Goal: Task Accomplishment & Management: Complete application form

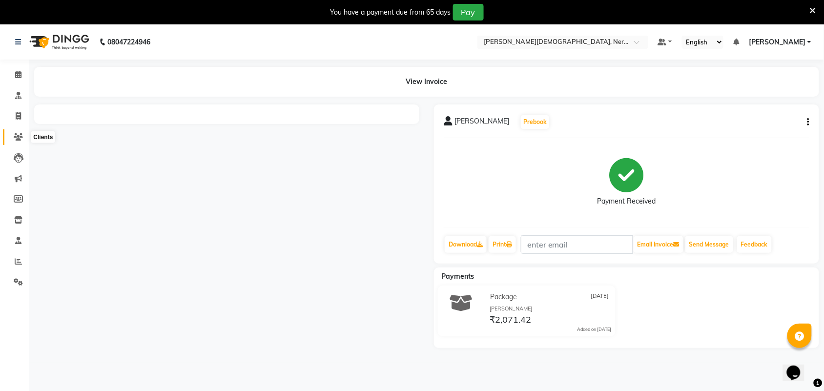
click at [15, 138] on icon at bounding box center [18, 136] width 9 height 7
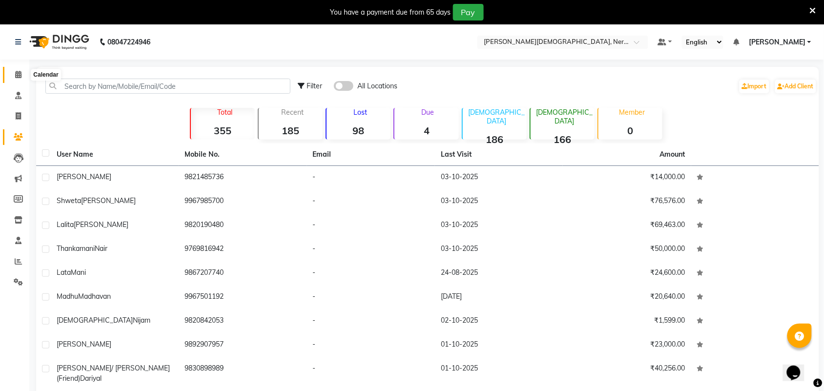
click at [16, 76] on icon at bounding box center [18, 74] width 6 height 7
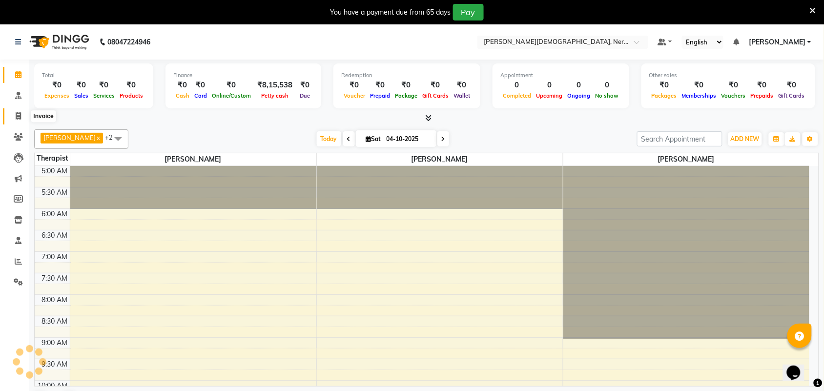
scroll to position [44, 0]
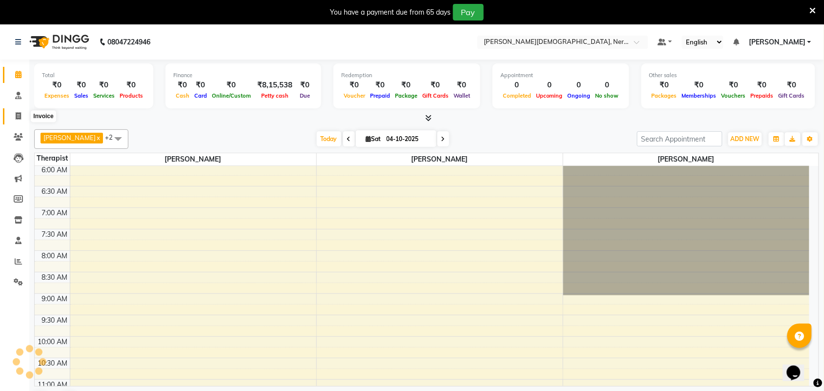
click at [18, 115] on icon at bounding box center [18, 115] width 5 height 7
select select "service"
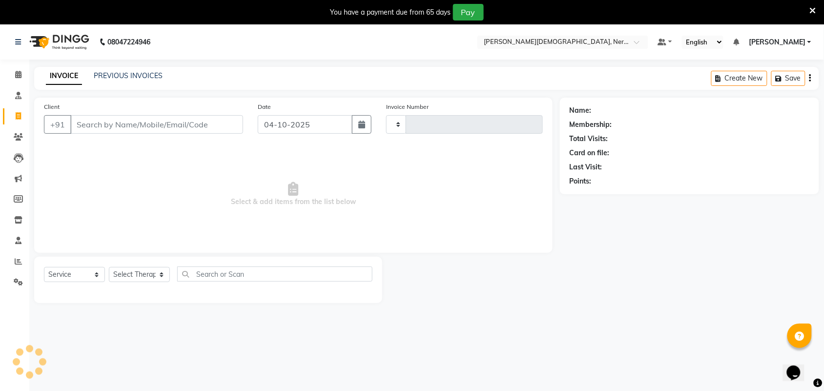
type input "0922"
select select "6808"
click at [124, 64] on div "08047224946 Select Location × Birla Ayurveda, Nerul West Default Panel My Panel…" at bounding box center [412, 219] width 824 height 391
click at [123, 79] on link "PREVIOUS INVOICES" at bounding box center [128, 75] width 69 height 9
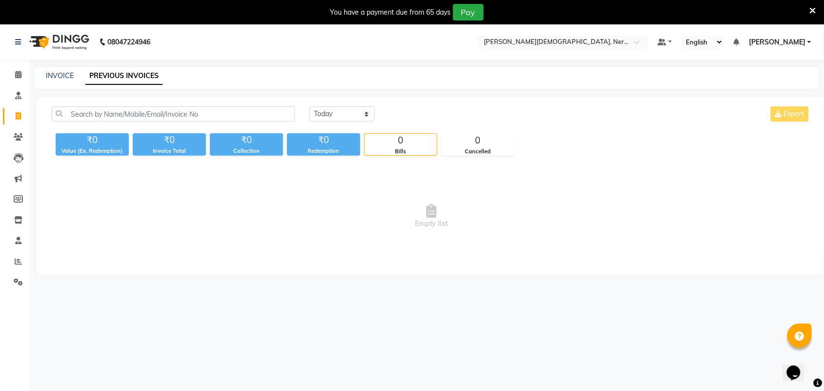
click at [144, 74] on link "PREVIOUS INVOICES" at bounding box center [123, 76] width 77 height 18
click at [365, 115] on select "[DATE] [DATE] Custom Range" at bounding box center [342, 113] width 65 height 15
select select "yesterday"
click at [310, 106] on select "[DATE] [DATE] Custom Range" at bounding box center [342, 113] width 65 height 15
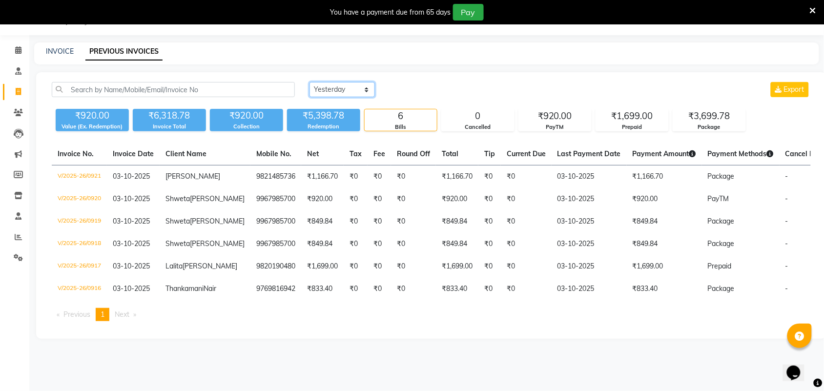
scroll to position [35, 0]
click at [19, 109] on icon at bounding box center [18, 112] width 9 height 7
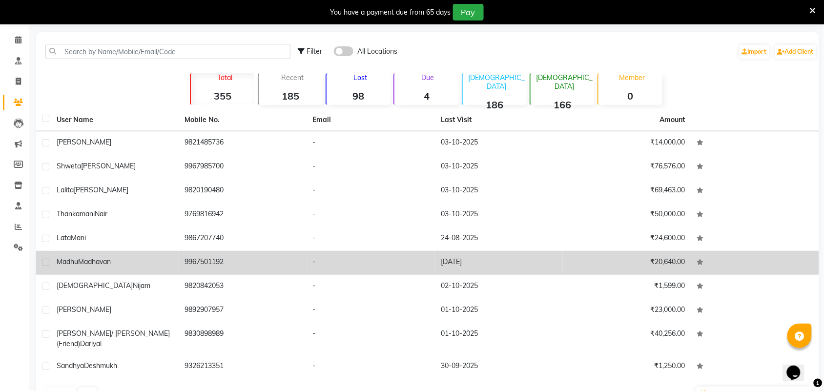
click at [79, 265] on span "Madhavan" at bounding box center [94, 261] width 33 height 9
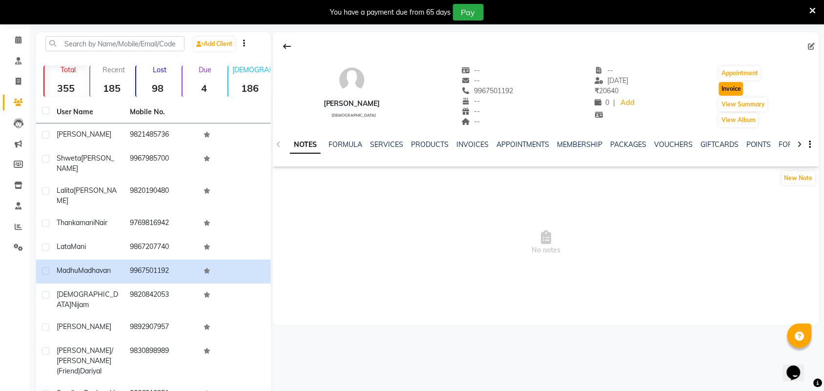
click at [737, 89] on button "Invoice" at bounding box center [731, 89] width 24 height 14
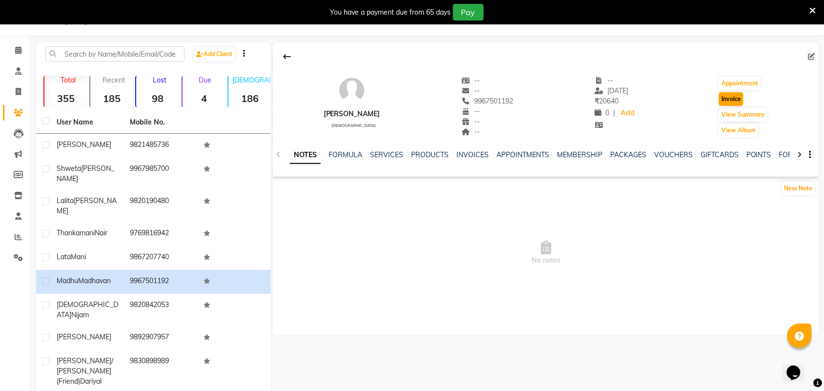
select select "6808"
select select "service"
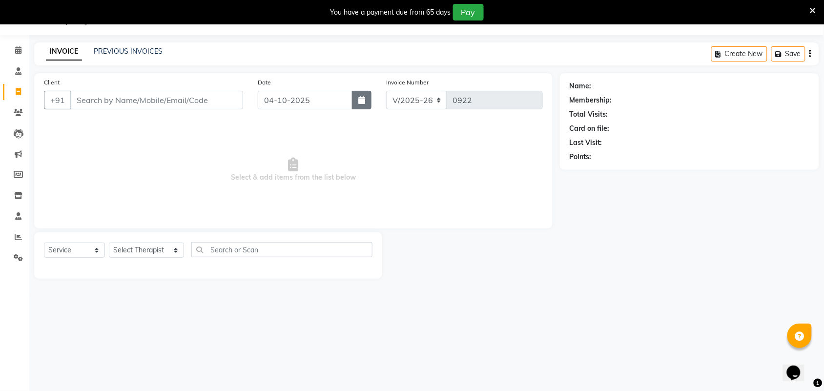
type input "9967501192"
click at [360, 103] on icon "button" at bounding box center [361, 100] width 7 height 8
select select "10"
select select "2025"
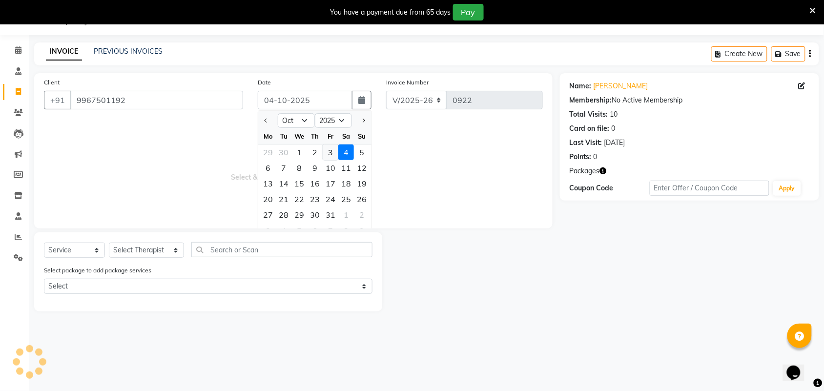
click at [332, 149] on div "3" at bounding box center [331, 152] width 16 height 16
type input "03-10-2025"
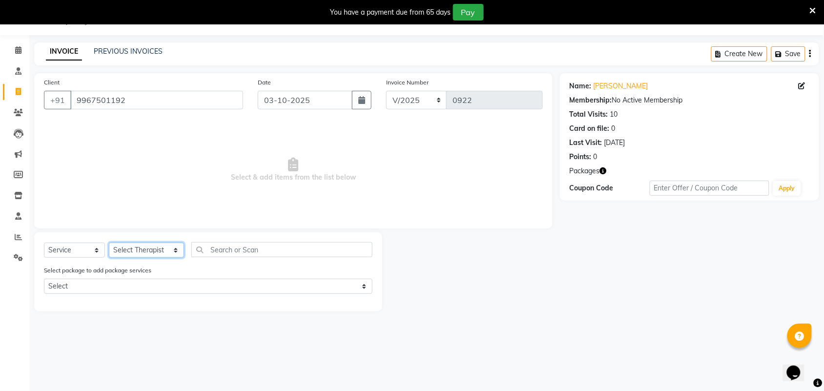
click at [167, 250] on select "Select Therapist [PERSON_NAME] [PERSON_NAME] [PERSON_NAME] Bapu Blind therpist …" at bounding box center [146, 250] width 75 height 15
select select "57061"
click at [109, 243] on select "Select Therapist [PERSON_NAME] [PERSON_NAME] [PERSON_NAME] Bapu Blind therpist …" at bounding box center [146, 250] width 75 height 15
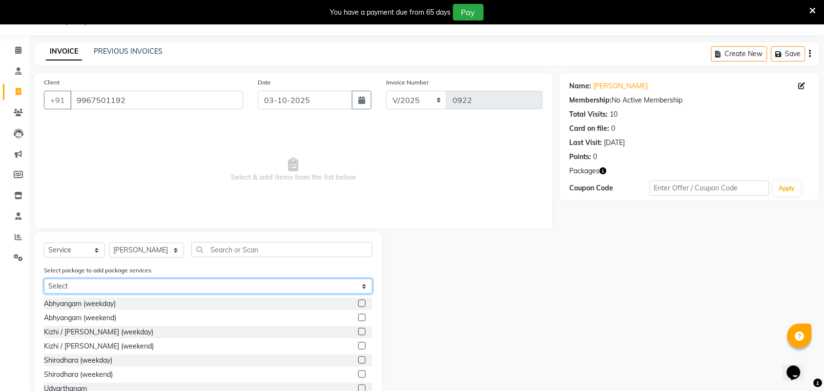
click at [99, 287] on select "Select Abhyangam(24)20400" at bounding box center [208, 286] width 329 height 15
select select "1: Object"
click at [44, 279] on select "Select Abhyangam(24)20400" at bounding box center [208, 286] width 329 height 15
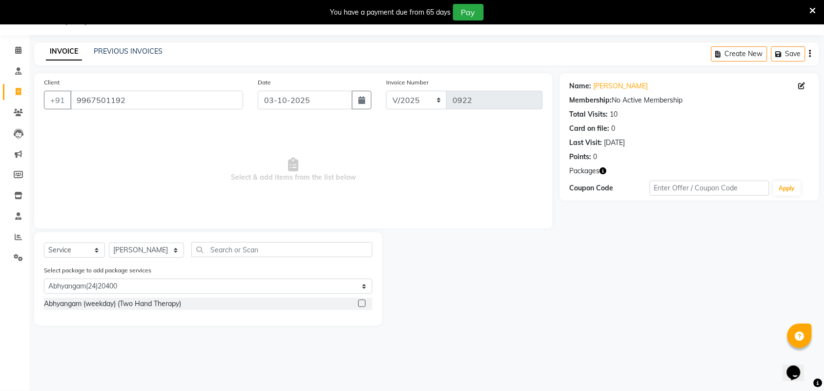
click at [363, 301] on label at bounding box center [361, 303] width 7 height 7
click at [363, 301] on input "checkbox" at bounding box center [361, 304] width 6 height 6
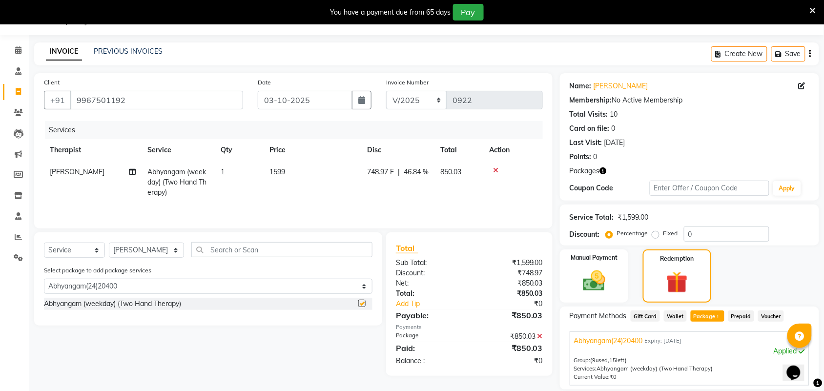
checkbox input "false"
click at [685, 281] on img at bounding box center [677, 282] width 37 height 28
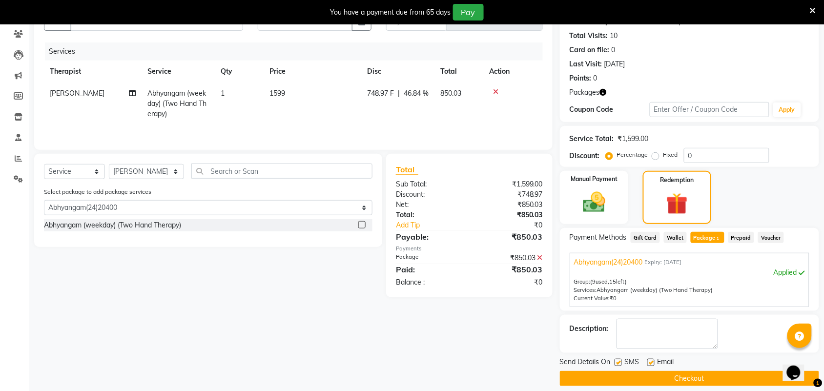
scroll to position [104, 0]
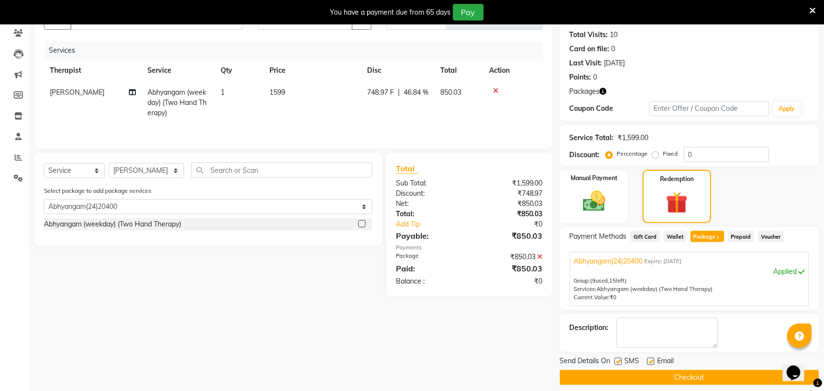
click at [615, 362] on label at bounding box center [618, 361] width 7 height 7
click at [615, 362] on input "checkbox" at bounding box center [618, 362] width 6 height 6
checkbox input "false"
click at [642, 360] on div "SMS" at bounding box center [631, 362] width 33 height 12
click at [652, 362] on label at bounding box center [650, 361] width 7 height 7
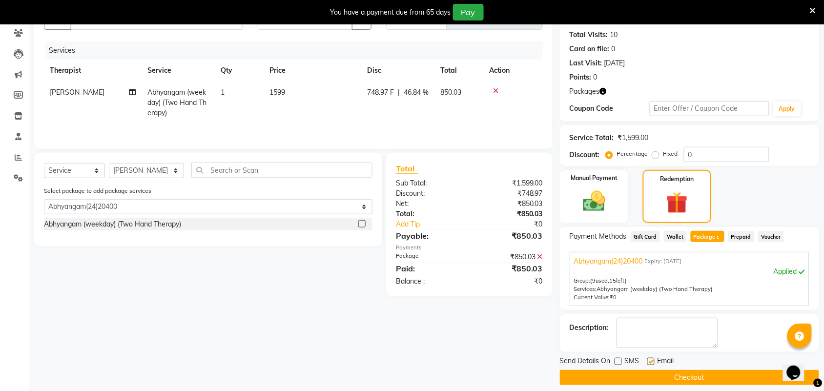
click at [652, 362] on input "checkbox" at bounding box center [650, 362] width 6 height 6
checkbox input "false"
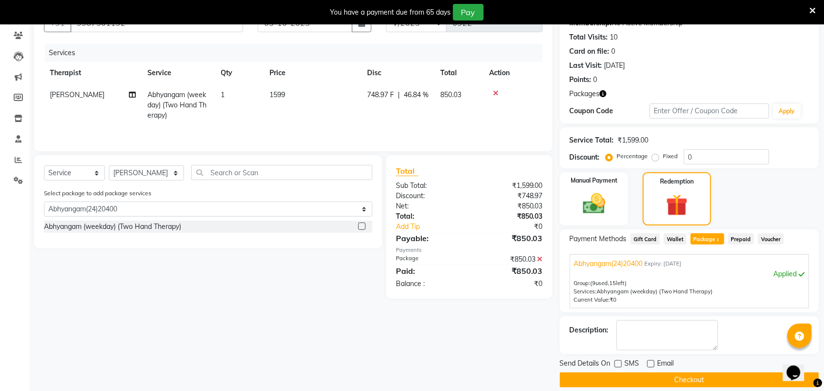
scroll to position [113, 0]
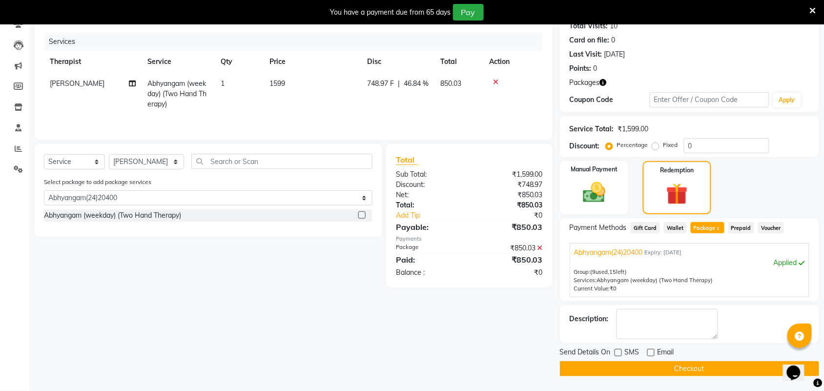
click at [697, 365] on button "Checkout" at bounding box center [689, 368] width 259 height 15
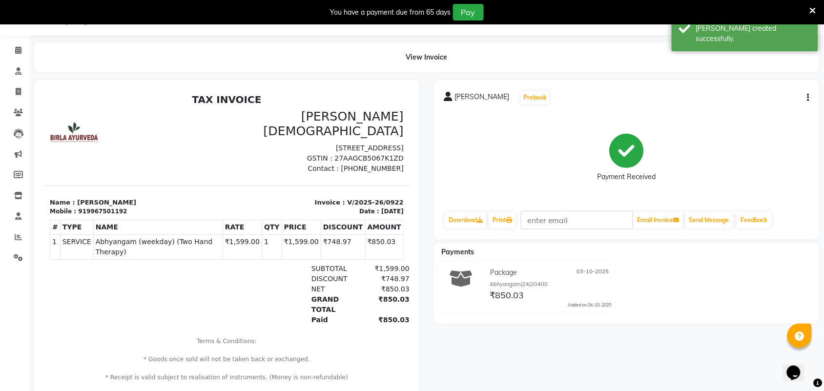
scroll to position [90, 0]
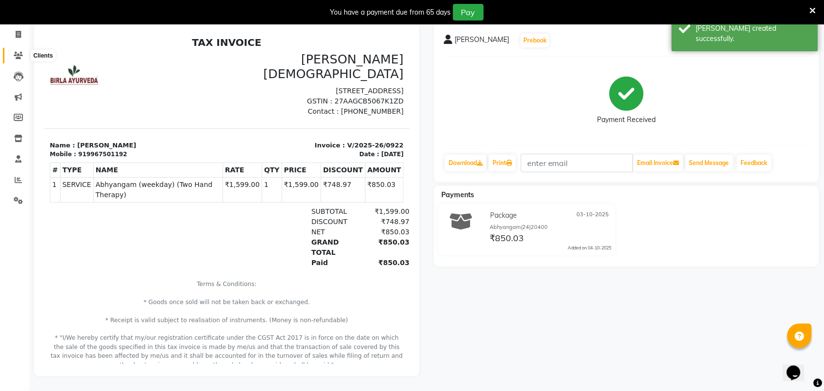
click at [17, 52] on icon at bounding box center [18, 55] width 9 height 7
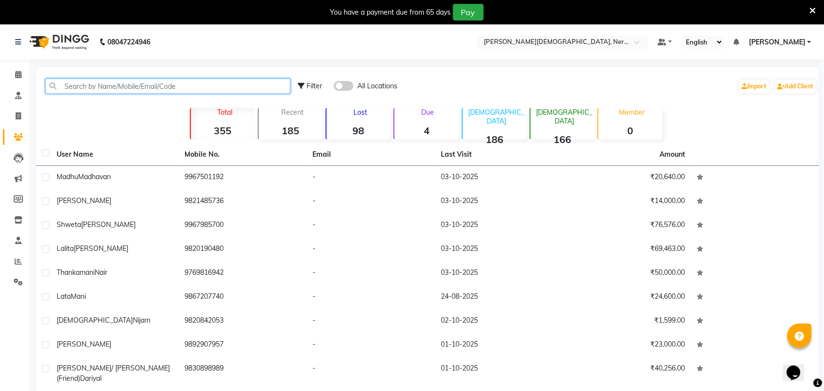
click at [146, 84] on input "text" at bounding box center [167, 86] width 245 height 15
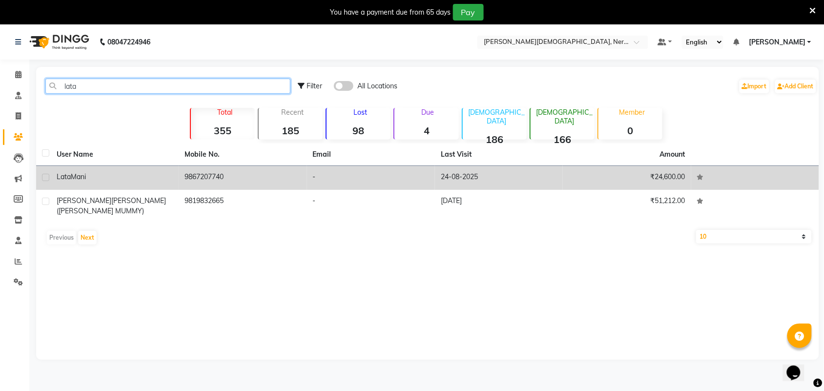
type input "lata"
click at [72, 171] on td "[PERSON_NAME]" at bounding box center [115, 178] width 128 height 24
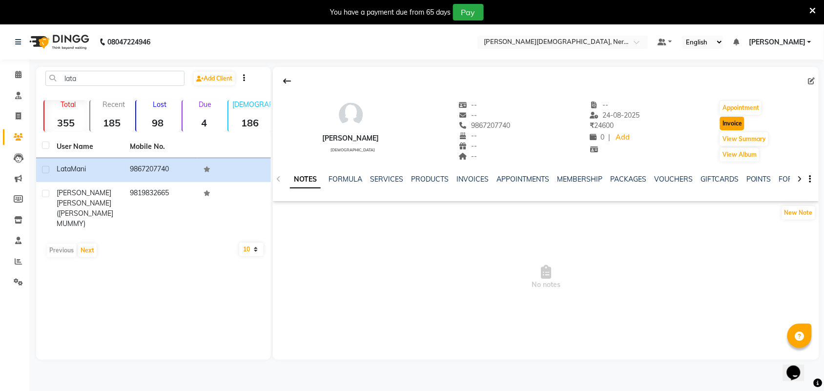
click at [731, 125] on button "Invoice" at bounding box center [732, 124] width 24 height 14
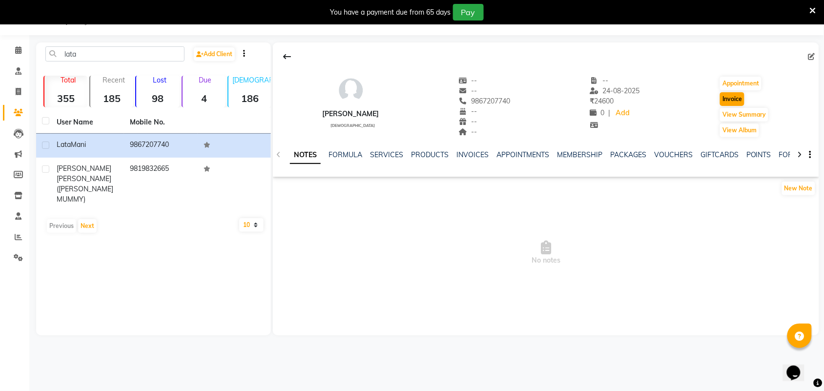
select select "6808"
select select "service"
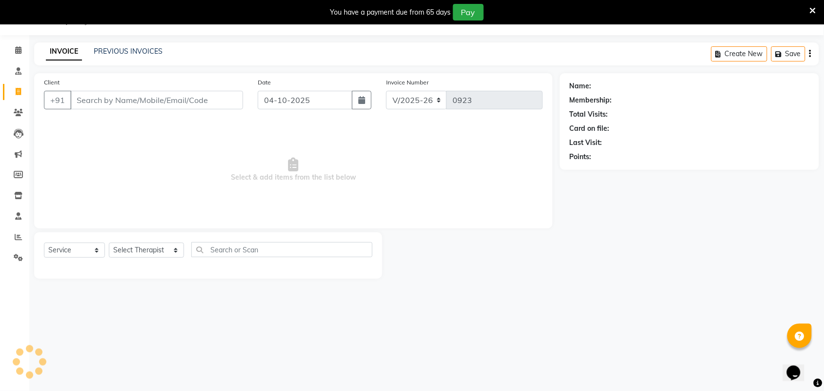
type input "9867207740"
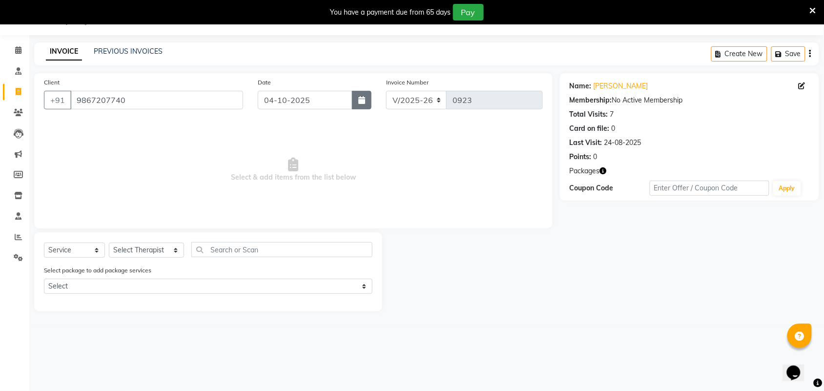
click at [360, 96] on icon "button" at bounding box center [361, 100] width 7 height 8
select select "10"
select select "2025"
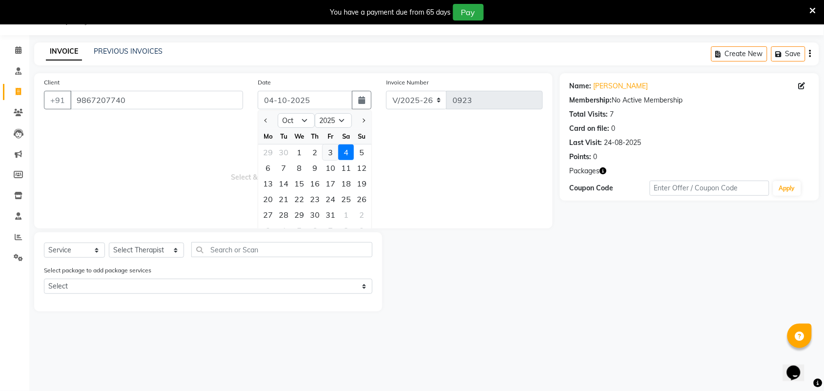
click at [325, 149] on div "3" at bounding box center [331, 152] width 16 height 16
type input "03-10-2025"
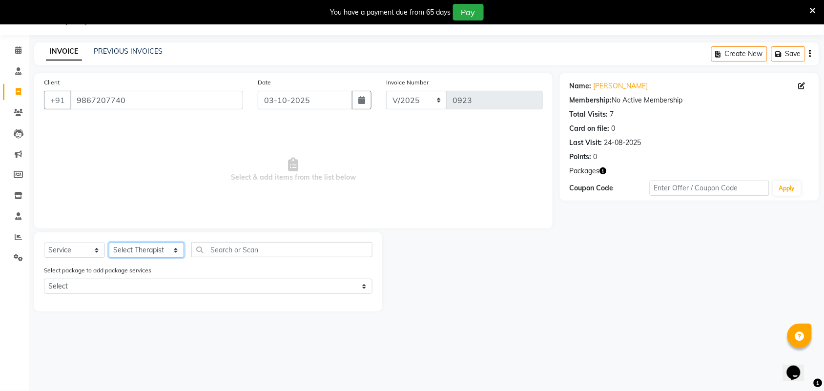
click at [165, 255] on select "Select Therapist [PERSON_NAME] [PERSON_NAME] [PERSON_NAME] Bapu Blind therpist …" at bounding box center [146, 250] width 75 height 15
select select "57061"
click at [109, 243] on select "Select Therapist [PERSON_NAME] [PERSON_NAME] [PERSON_NAME] Bapu Blind therpist …" at bounding box center [146, 250] width 75 height 15
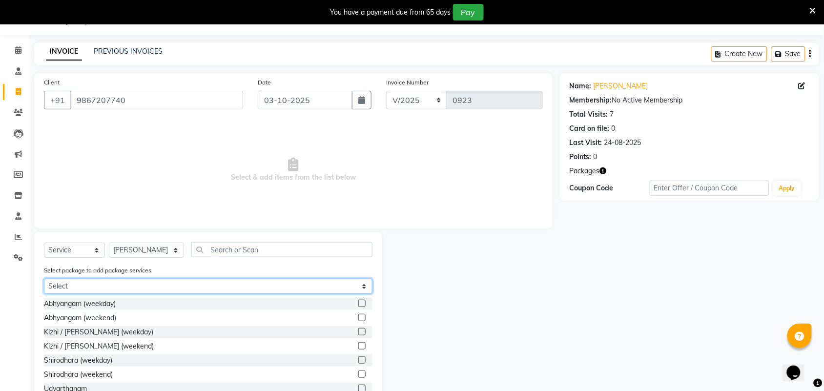
click at [122, 284] on select "Select [PERSON_NAME]" at bounding box center [208, 286] width 329 height 15
select select "1: Object"
click at [44, 279] on select "Select [PERSON_NAME]" at bounding box center [208, 286] width 329 height 15
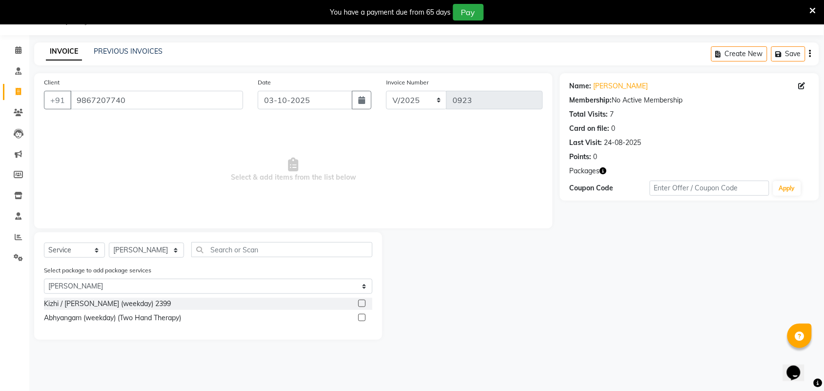
click at [357, 304] on div "Kizhi / [PERSON_NAME] (weekday) 2399" at bounding box center [208, 304] width 329 height 12
click at [360, 301] on label at bounding box center [361, 303] width 7 height 7
click at [360, 301] on input "checkbox" at bounding box center [361, 304] width 6 height 6
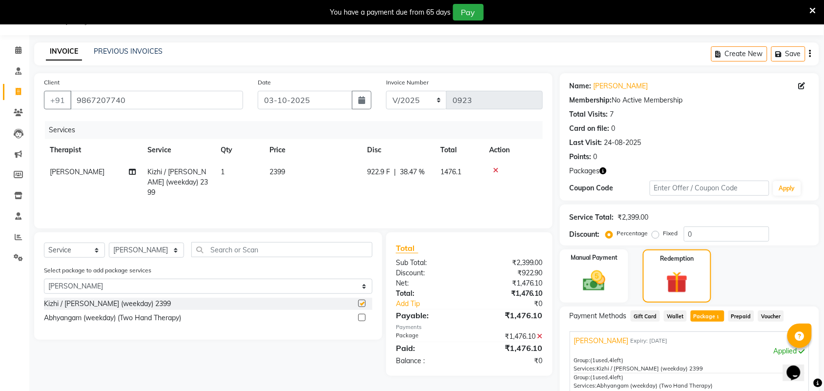
checkbox input "false"
click at [687, 277] on img at bounding box center [677, 282] width 37 height 28
click at [709, 312] on span "Package 1" at bounding box center [708, 315] width 34 height 11
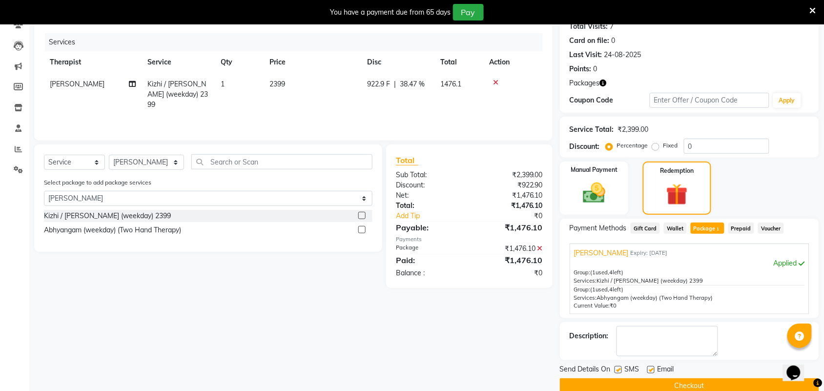
scroll to position [117, 0]
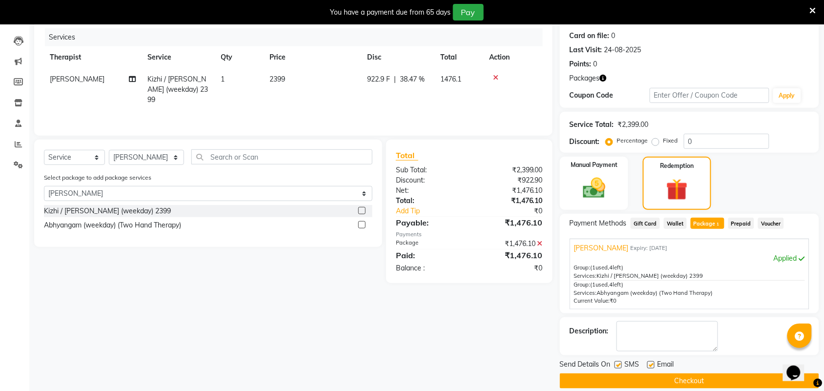
click at [616, 362] on label at bounding box center [618, 364] width 7 height 7
click at [616, 362] on input "checkbox" at bounding box center [618, 365] width 6 height 6
checkbox input "false"
click at [645, 365] on div "SMS" at bounding box center [631, 365] width 33 height 12
click at [656, 364] on div "Email" at bounding box center [664, 365] width 35 height 12
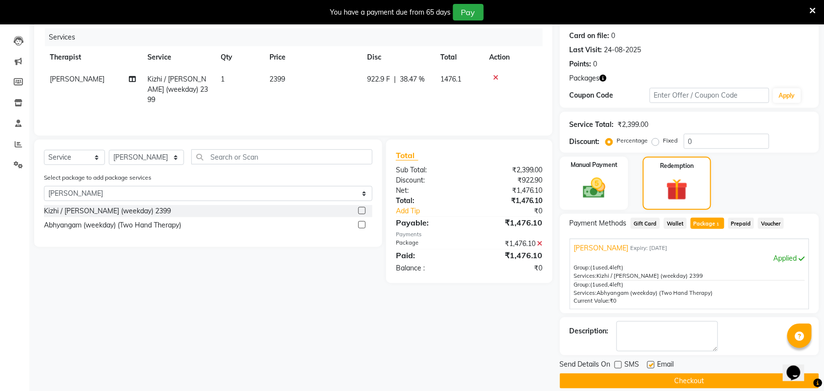
click at [653, 364] on label at bounding box center [650, 364] width 7 height 7
click at [653, 364] on input "checkbox" at bounding box center [650, 365] width 6 height 6
checkbox input "false"
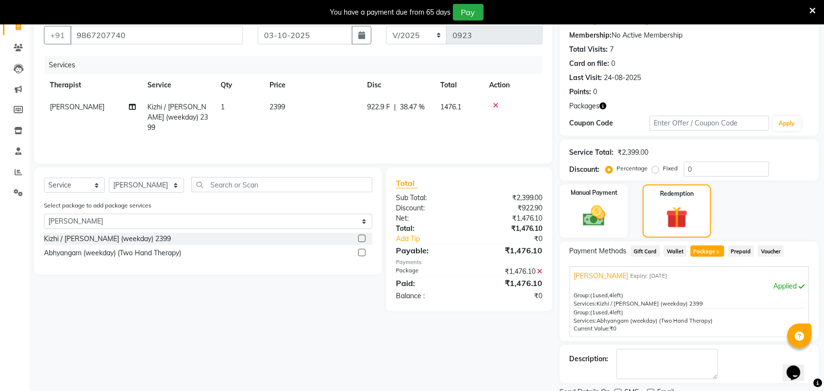
scroll to position [130, 0]
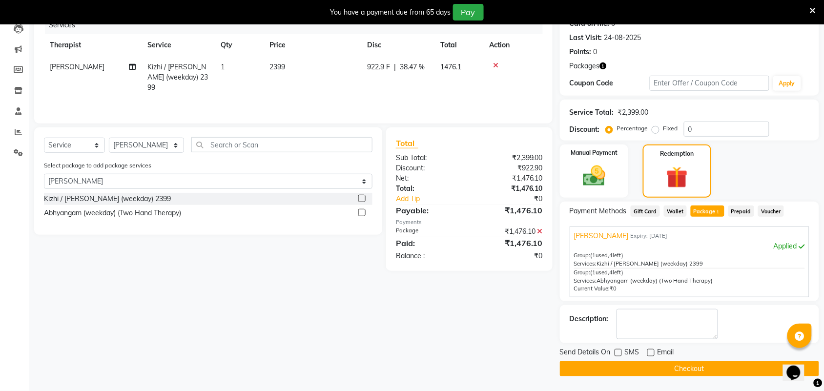
click at [669, 362] on button "Checkout" at bounding box center [689, 368] width 259 height 15
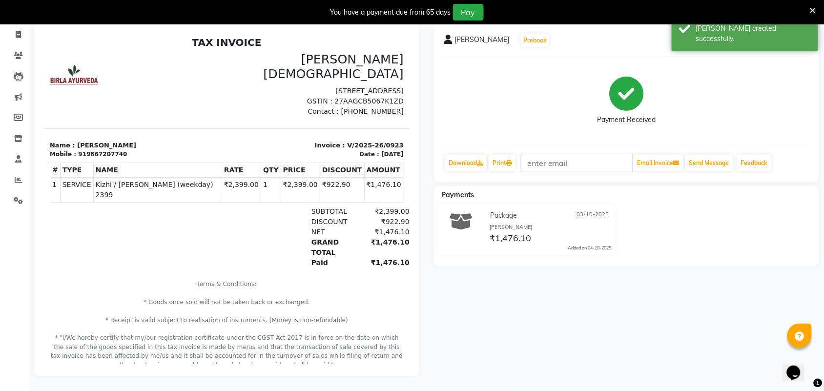
click at [16, 23] on div "You have a payment due from 65 days Pay" at bounding box center [412, 12] width 824 height 24
click at [16, 31] on icon at bounding box center [18, 34] width 5 height 7
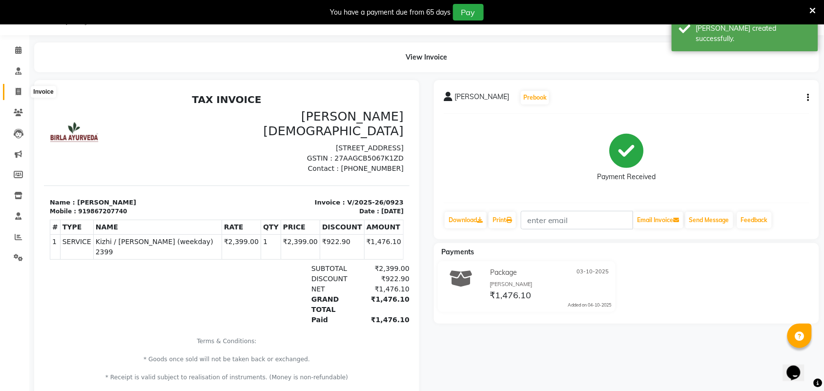
select select "6808"
select select "service"
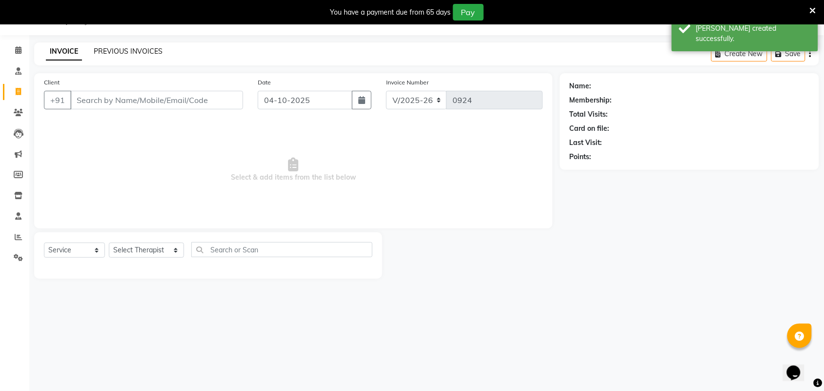
click at [142, 50] on link "PREVIOUS INVOICES" at bounding box center [128, 51] width 69 height 9
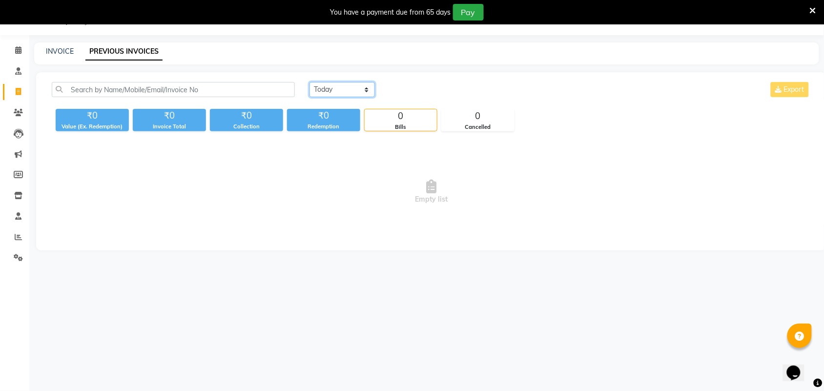
click at [365, 90] on select "[DATE] [DATE] Custom Range" at bounding box center [342, 89] width 65 height 15
select select "range"
click at [310, 82] on select "[DATE] [DATE] Custom Range" at bounding box center [342, 89] width 65 height 15
click at [427, 84] on input "04-10-2025" at bounding box center [422, 90] width 68 height 14
select select "10"
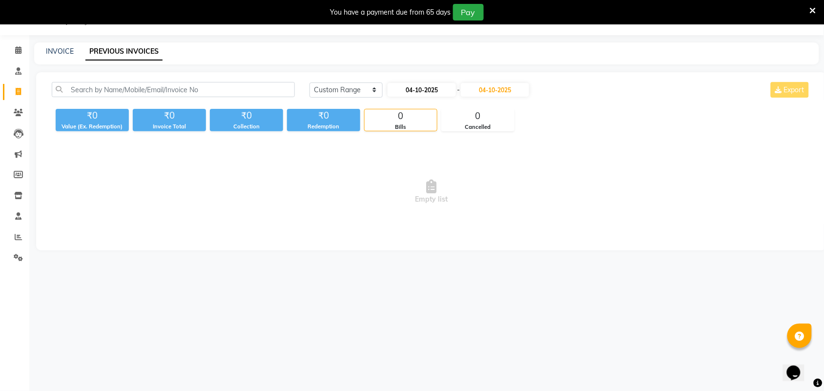
select select "2025"
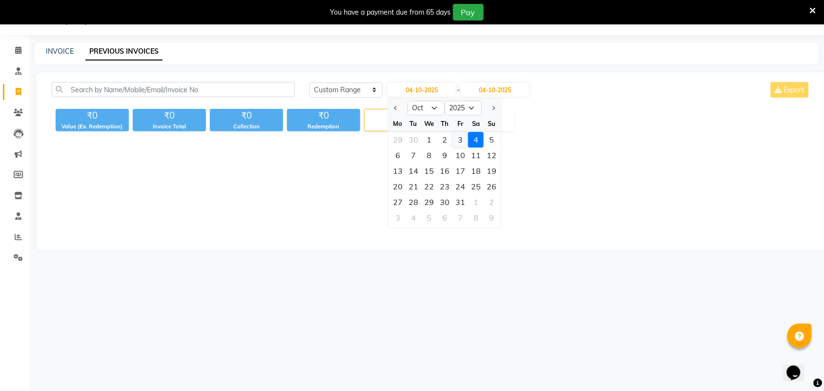
click at [458, 135] on div "3" at bounding box center [461, 140] width 16 height 16
type input "03-10-2025"
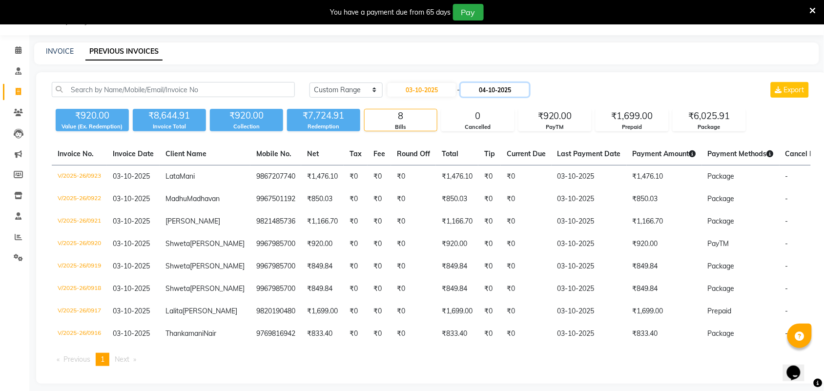
click at [498, 90] on input "04-10-2025" at bounding box center [495, 90] width 68 height 14
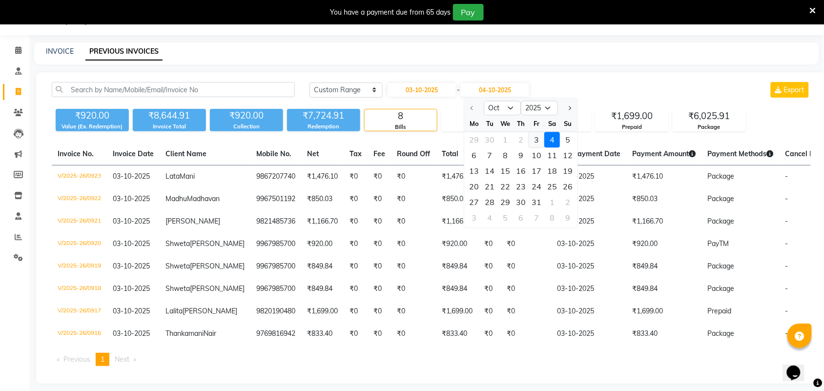
click at [538, 140] on div "3" at bounding box center [537, 140] width 16 height 16
type input "03-10-2025"
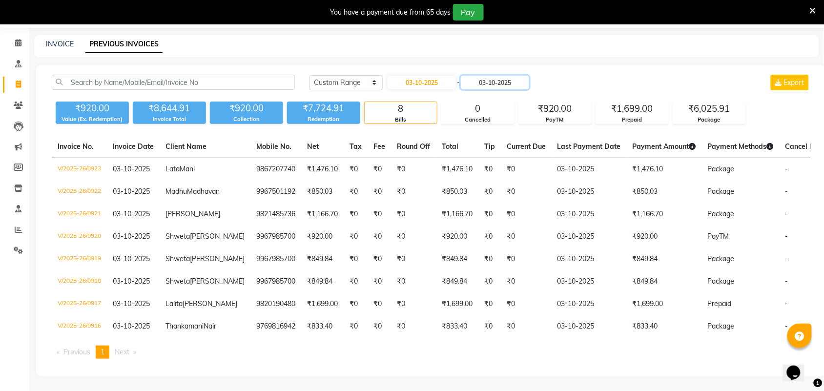
scroll to position [88, 0]
select select "6808"
select select "service"
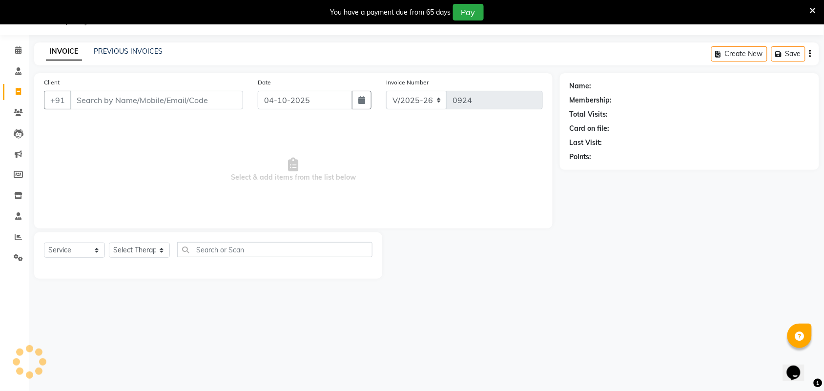
scroll to position [24, 0]
